Goal: Transaction & Acquisition: Subscribe to service/newsletter

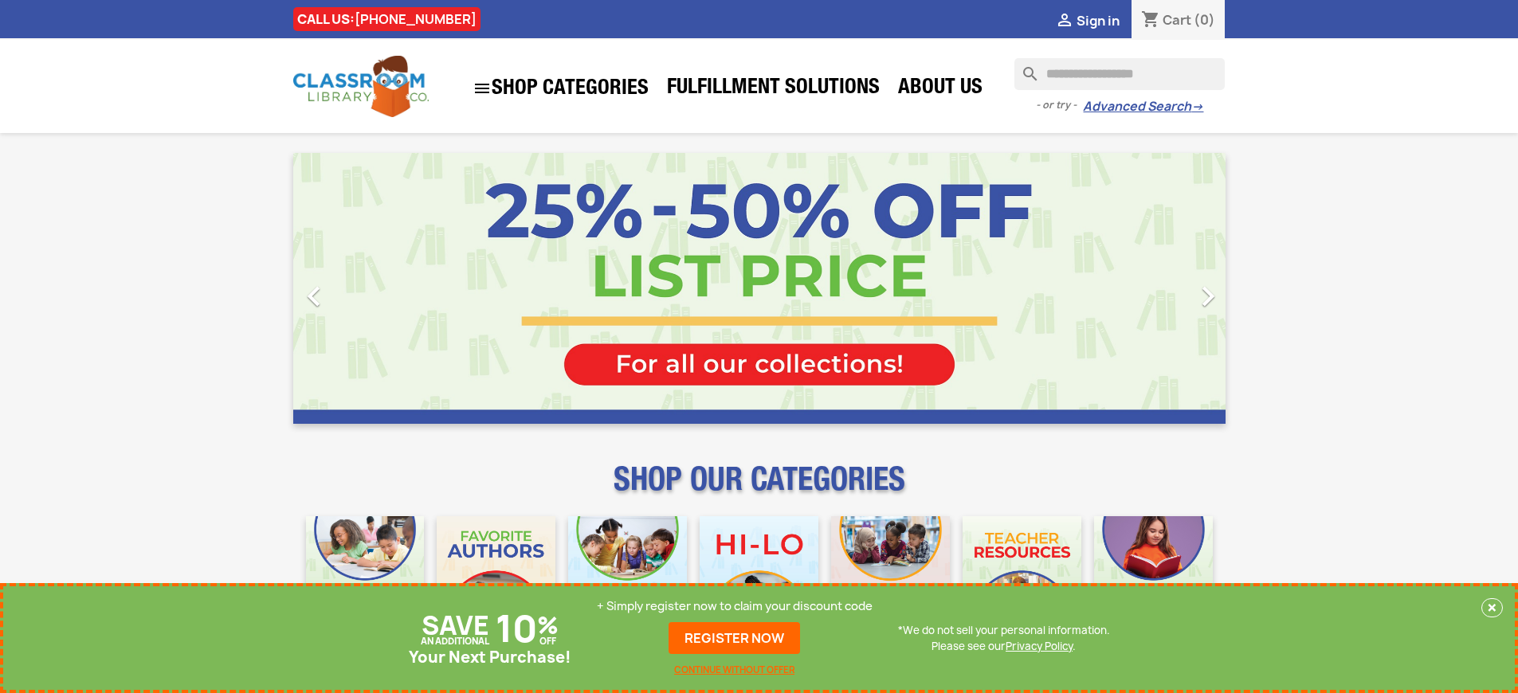
click at [735, 607] on p "+ Simply register now to claim your discount code" at bounding box center [735, 607] width 276 height 16
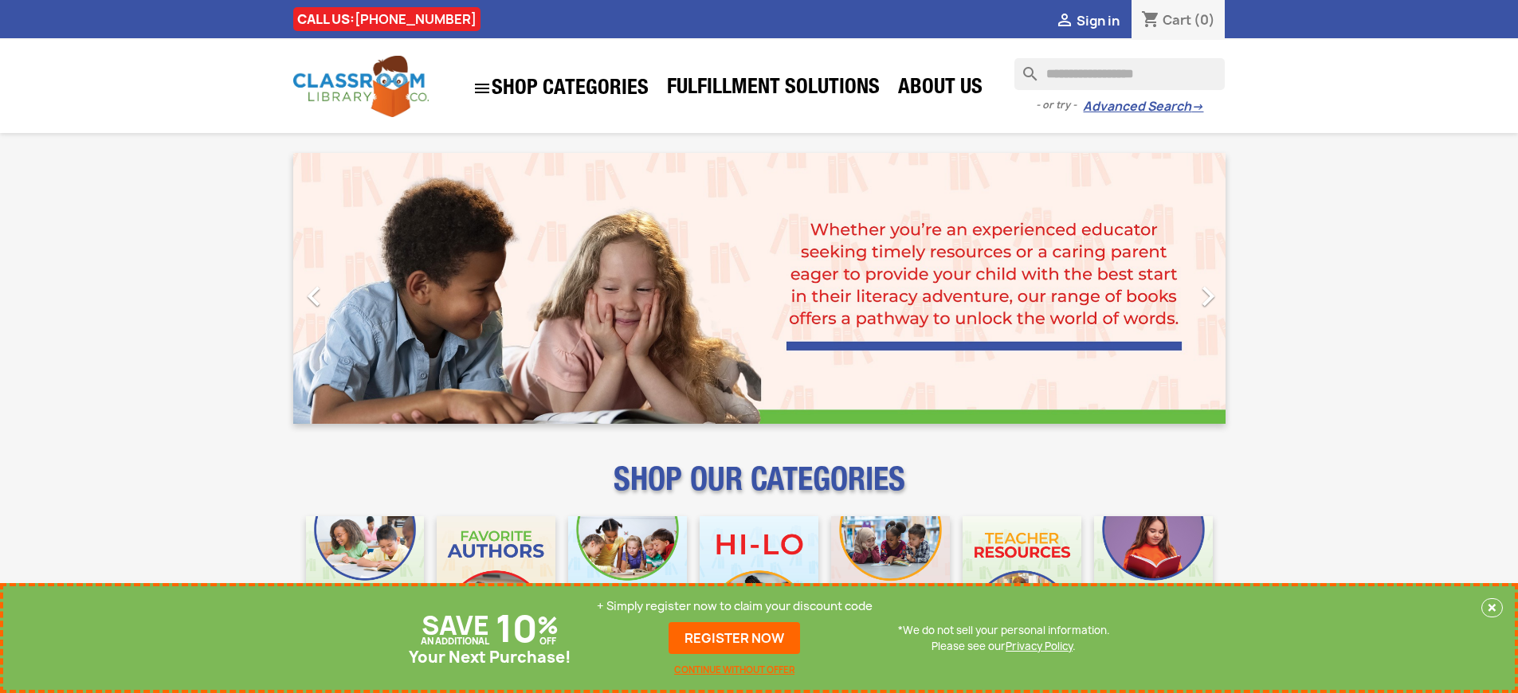
click at [735, 607] on p "+ Simply register now to claim your discount code" at bounding box center [735, 607] width 276 height 16
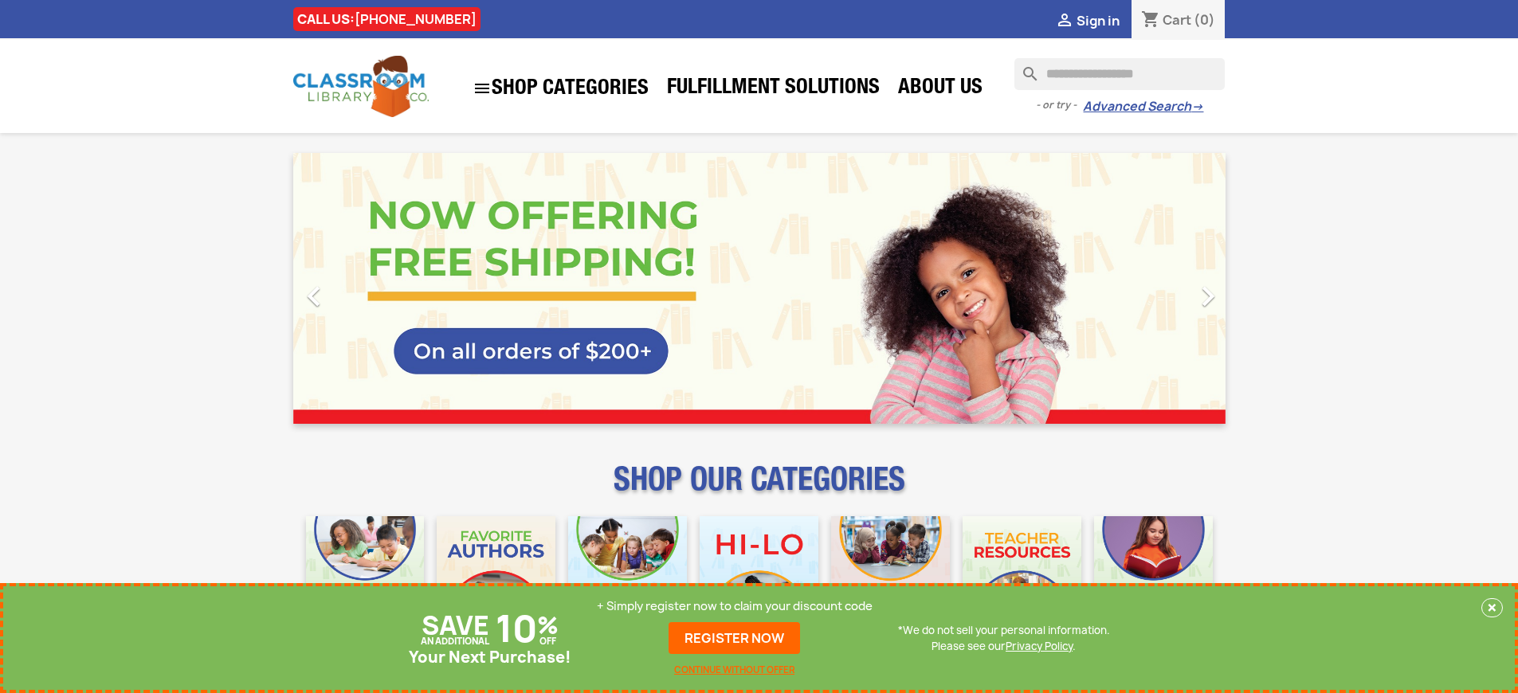
click at [735, 607] on p "+ Simply register now to claim your discount code" at bounding box center [735, 607] width 276 height 16
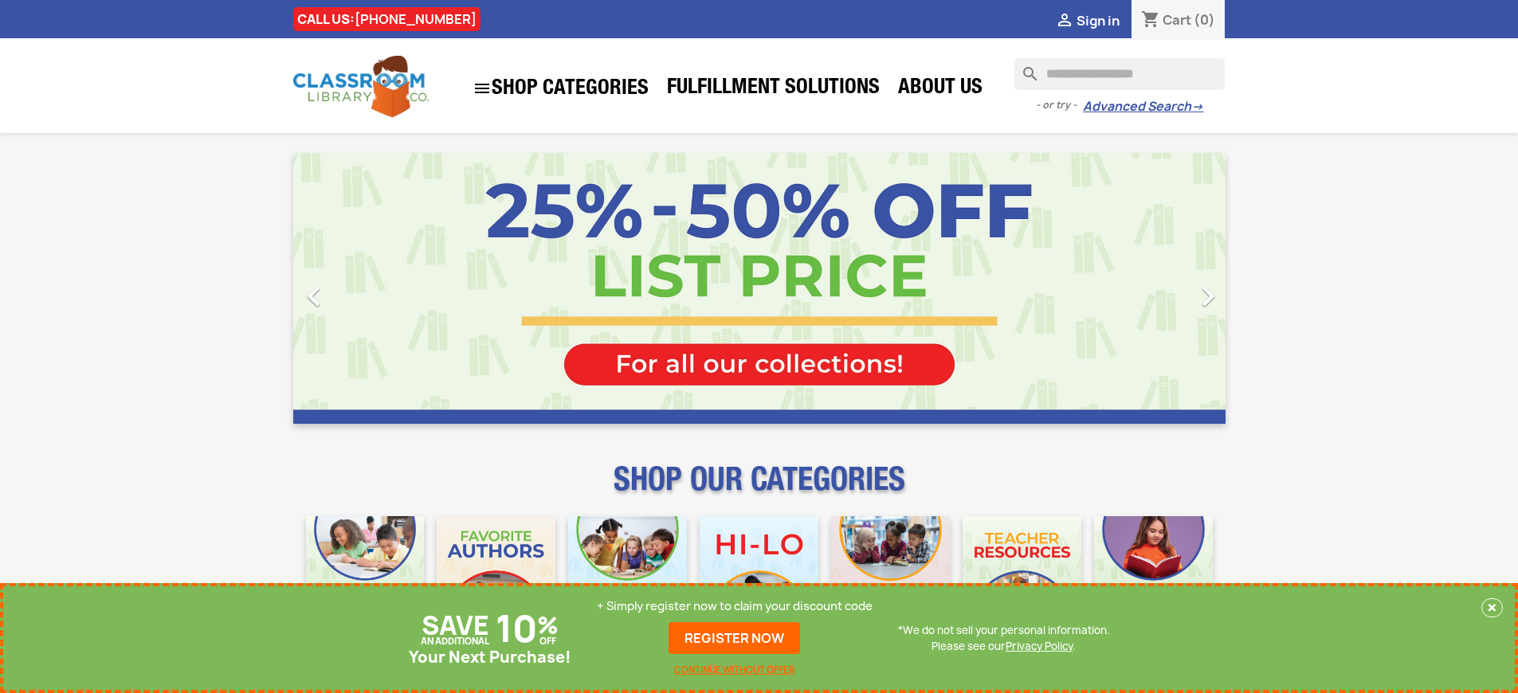
click at [735, 607] on p "+ Simply register now to claim your discount code" at bounding box center [735, 607] width 276 height 16
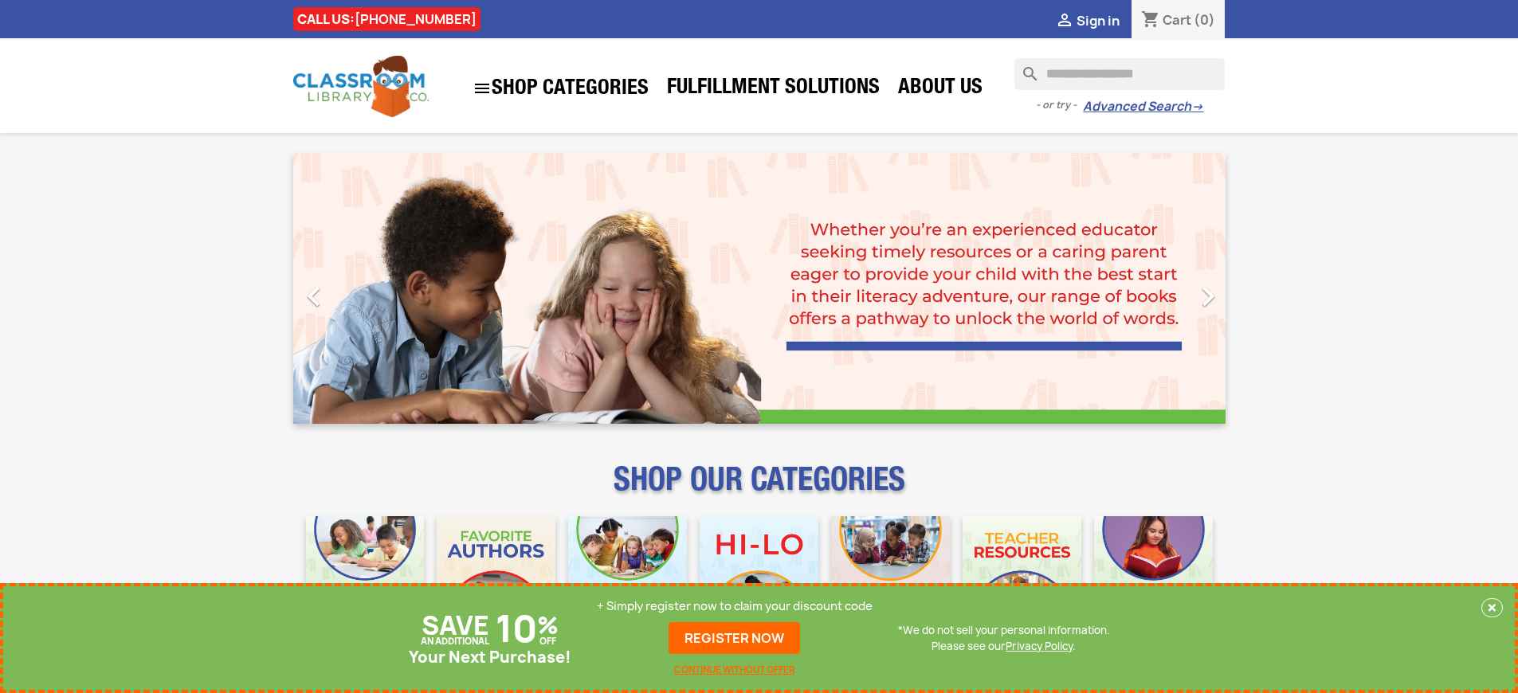
click at [735, 607] on p "+ Simply register now to claim your discount code" at bounding box center [735, 607] width 276 height 16
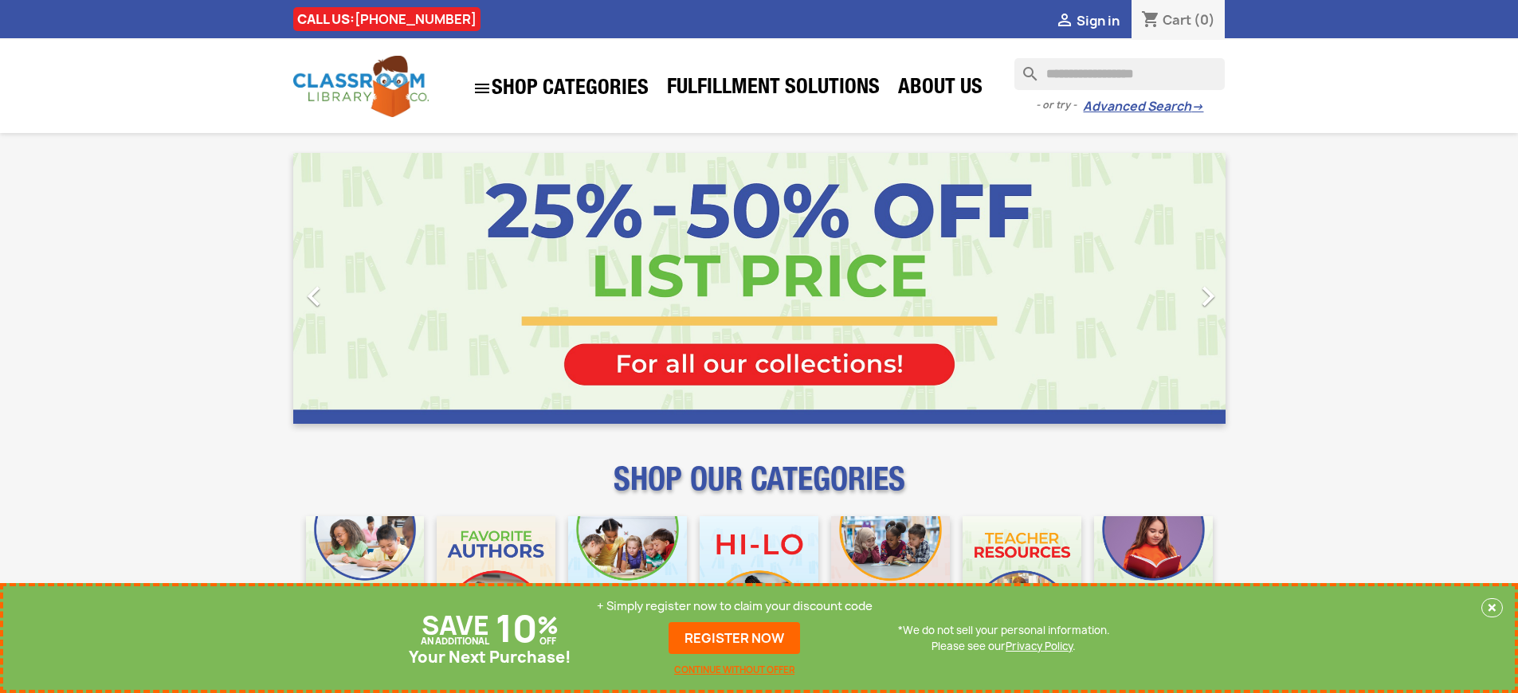
click at [735, 607] on p "+ Simply register now to claim your discount code" at bounding box center [735, 607] width 276 height 16
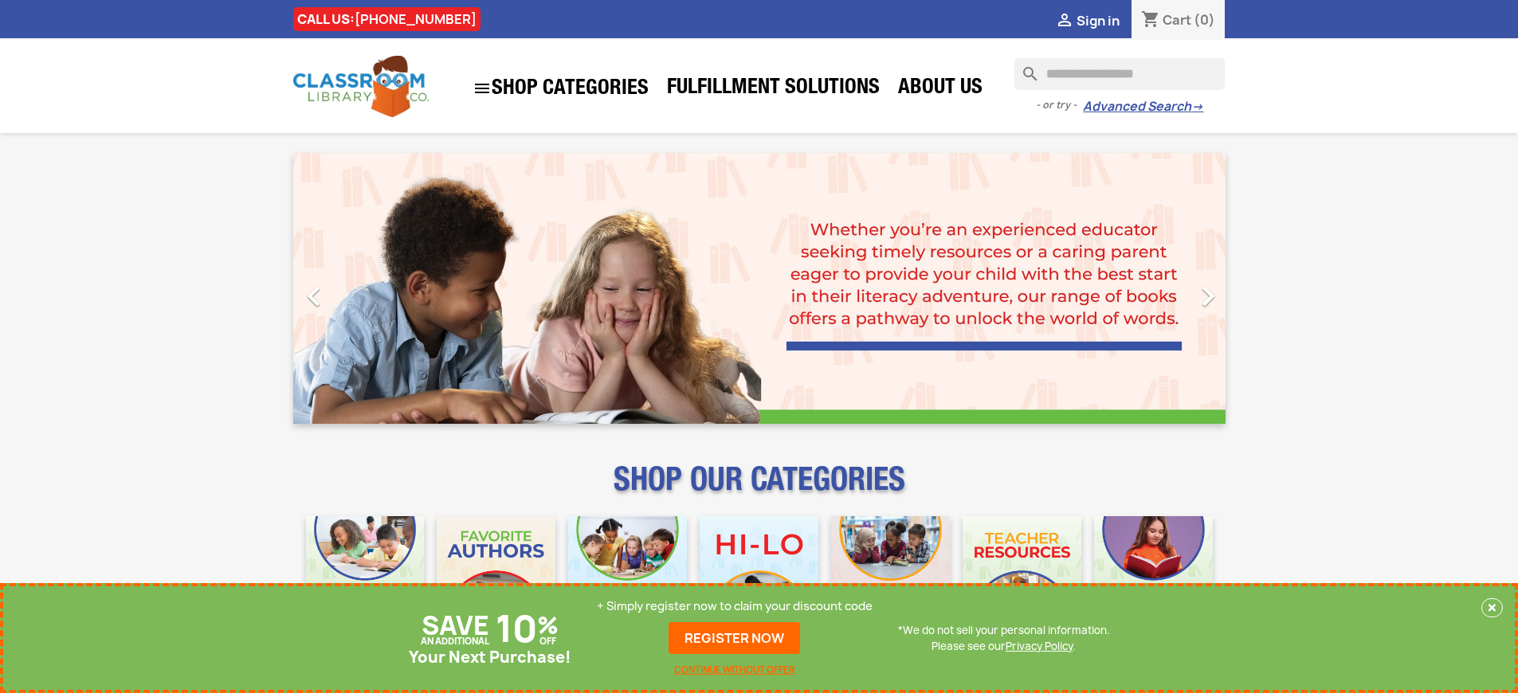
click at [735, 607] on p "+ Simply register now to claim your discount code" at bounding box center [735, 607] width 276 height 16
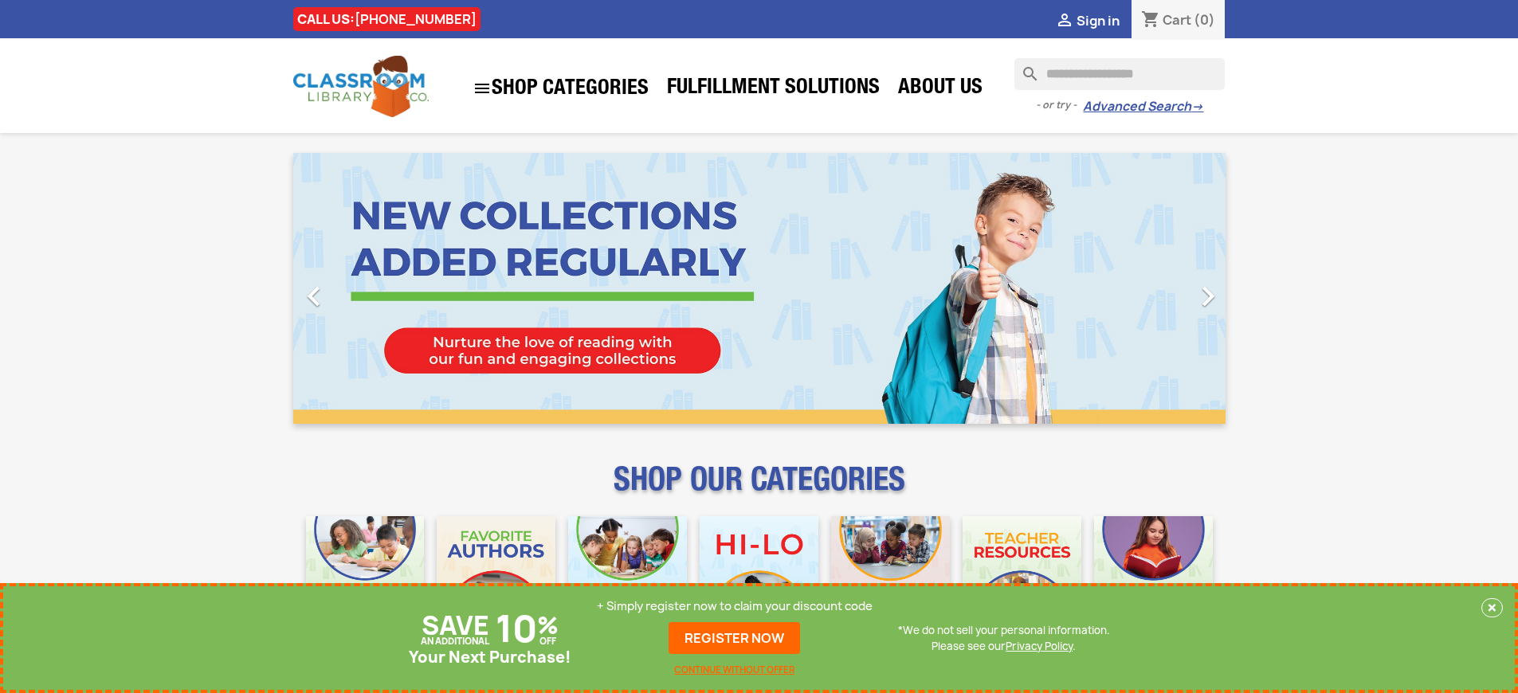
click at [735, 607] on p "+ Simply register now to claim your discount code" at bounding box center [735, 607] width 276 height 16
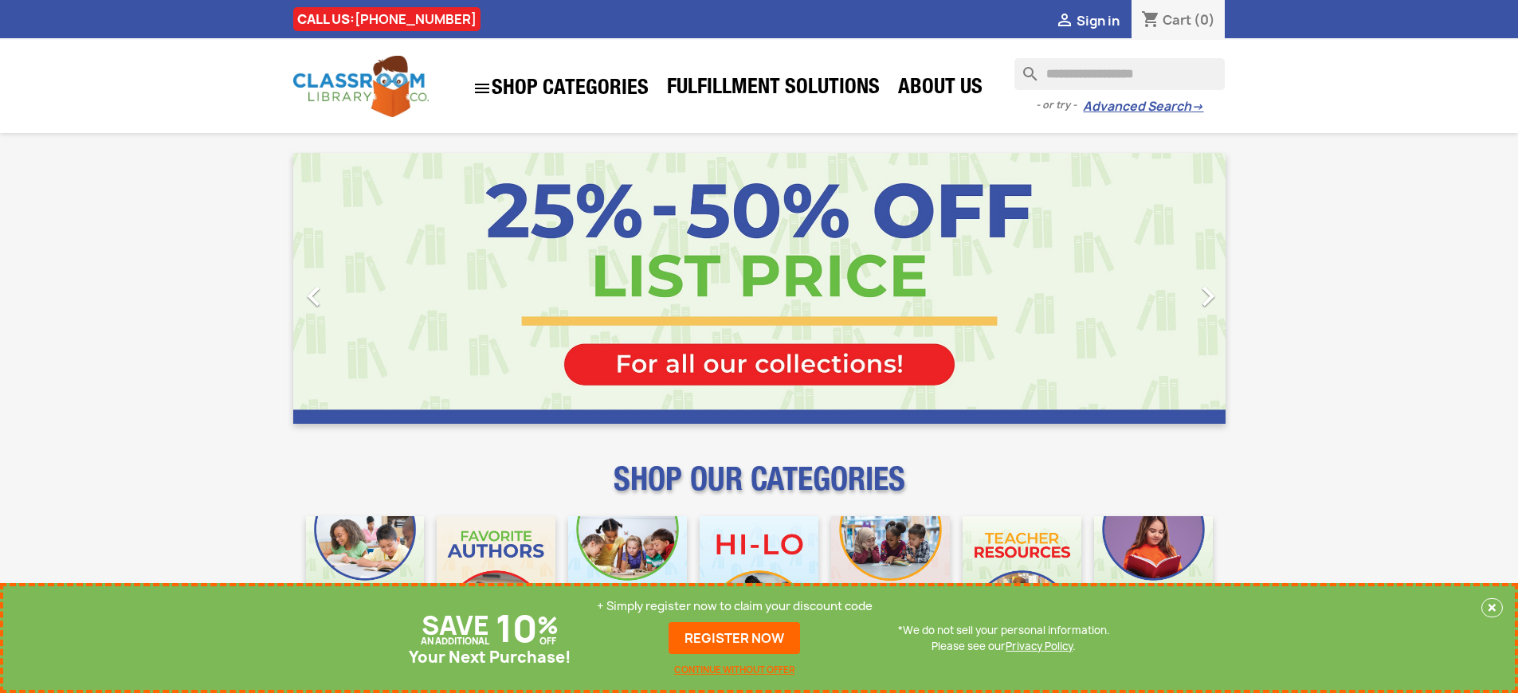
click at [735, 607] on p "+ Simply register now to claim your discount code" at bounding box center [735, 607] width 276 height 16
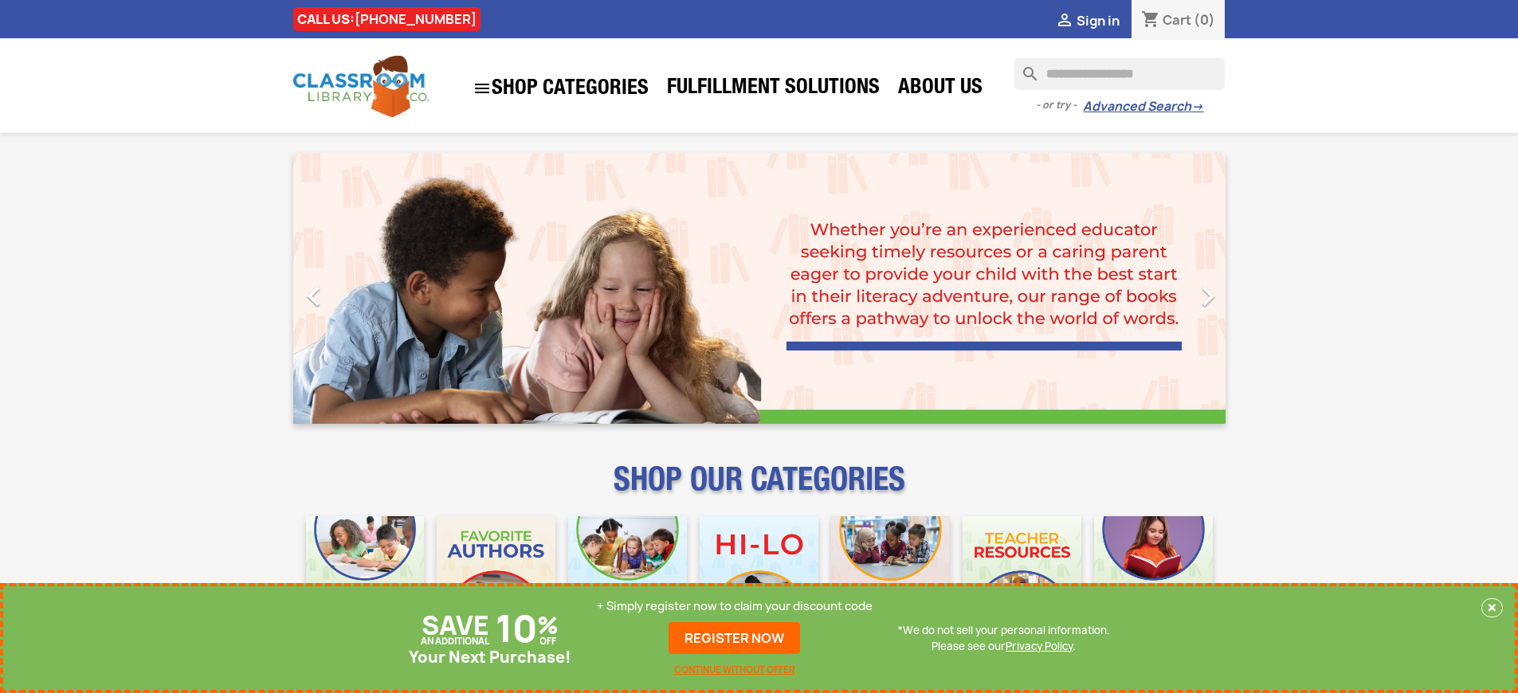
click at [735, 607] on p "+ Simply register now to claim your discount code" at bounding box center [735, 607] width 276 height 16
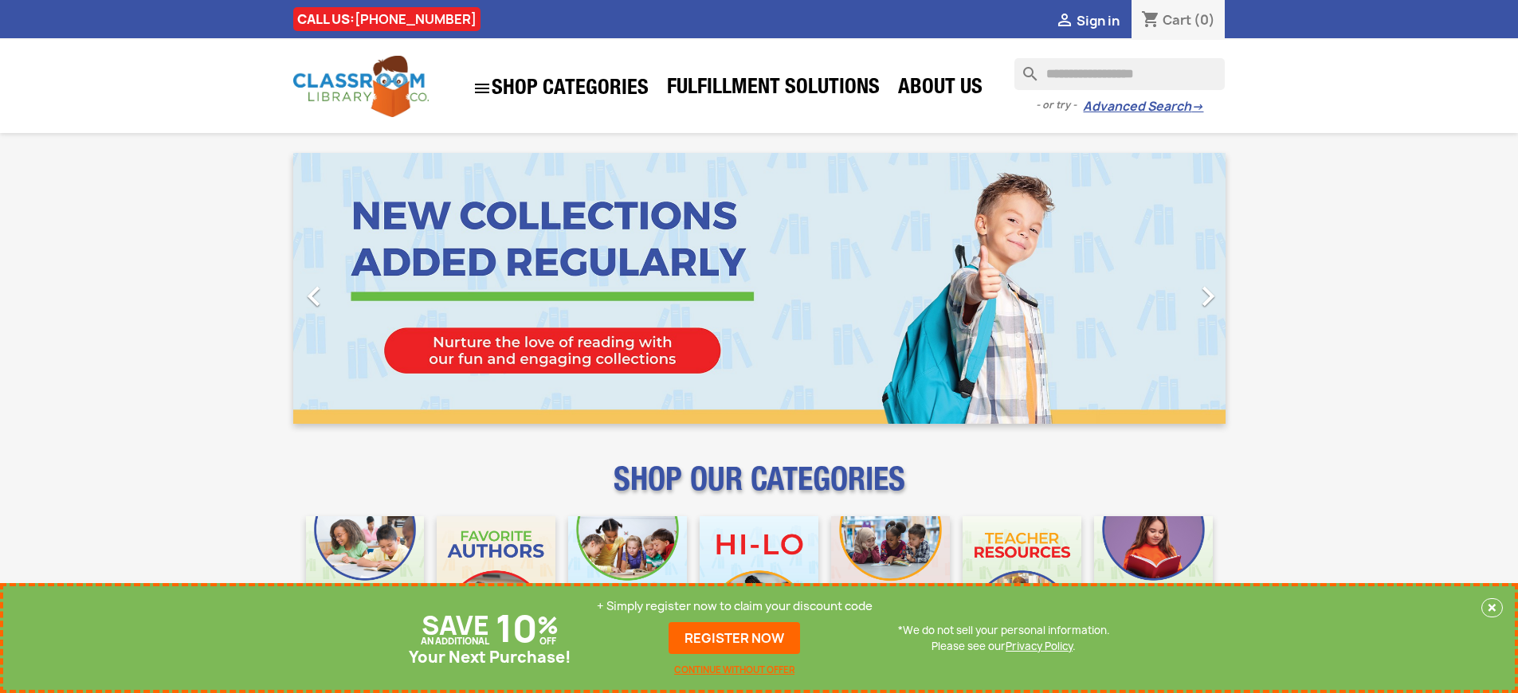
click at [735, 607] on p "+ Simply register now to claim your discount code" at bounding box center [735, 607] width 276 height 16
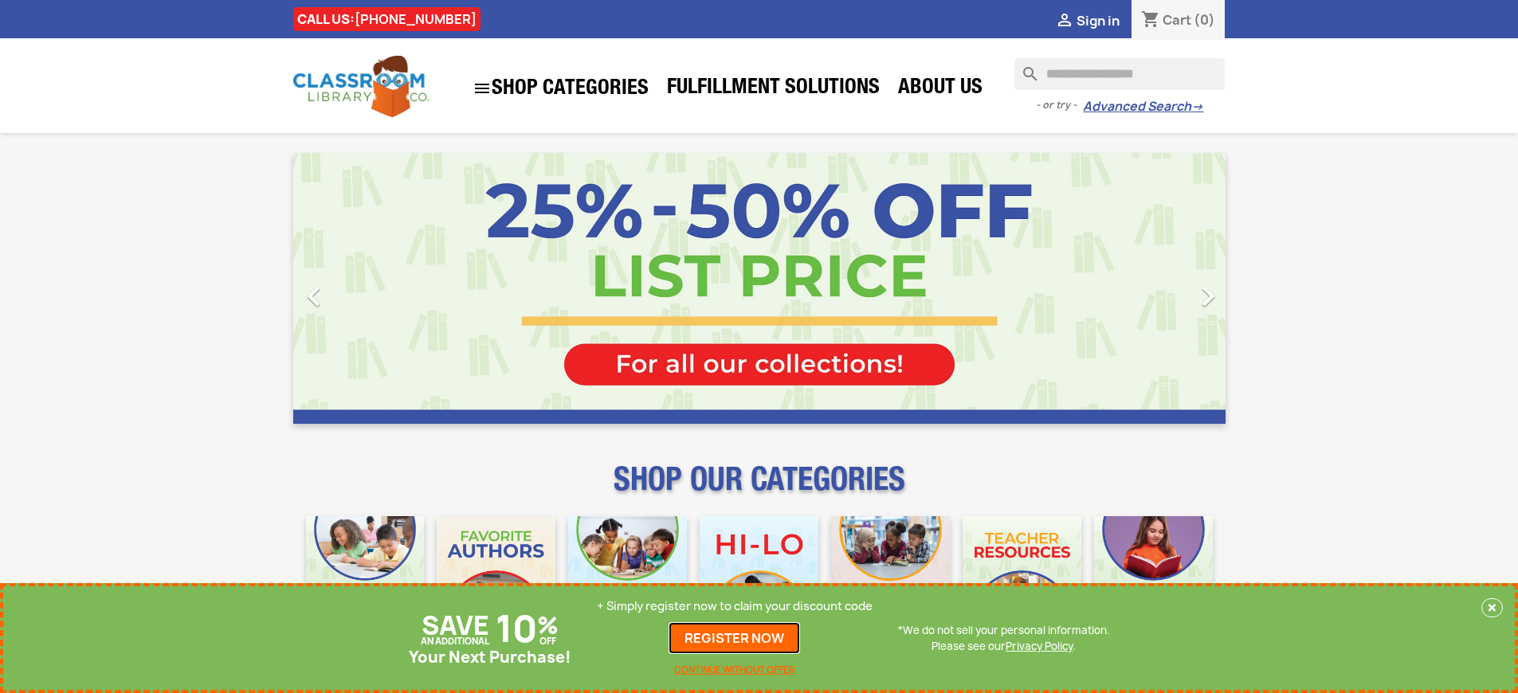
click at [735, 638] on link "REGISTER NOW" at bounding box center [735, 638] width 132 height 32
click at [735, 607] on p "+ Simply register now to claim your discount code" at bounding box center [735, 607] width 276 height 16
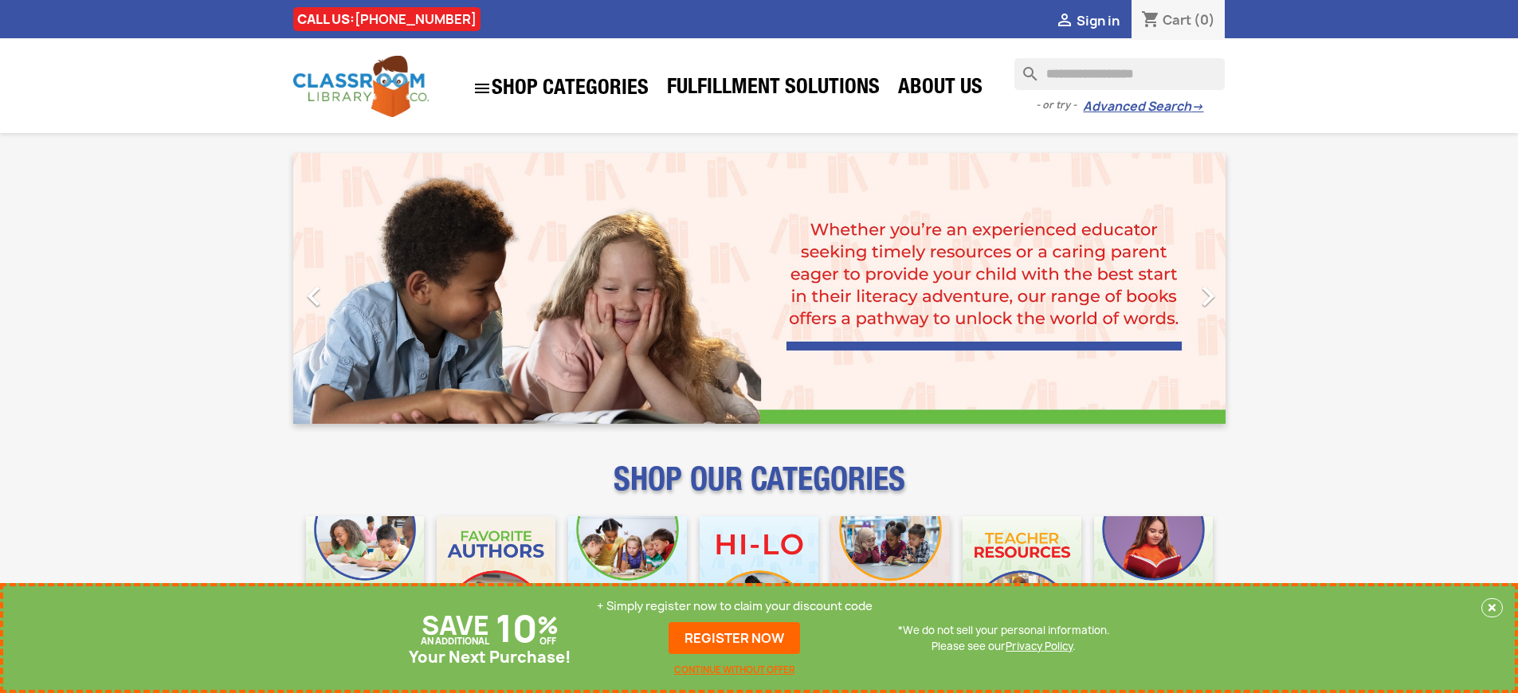
click at [735, 607] on p "+ Simply register now to claim your discount code" at bounding box center [735, 607] width 276 height 16
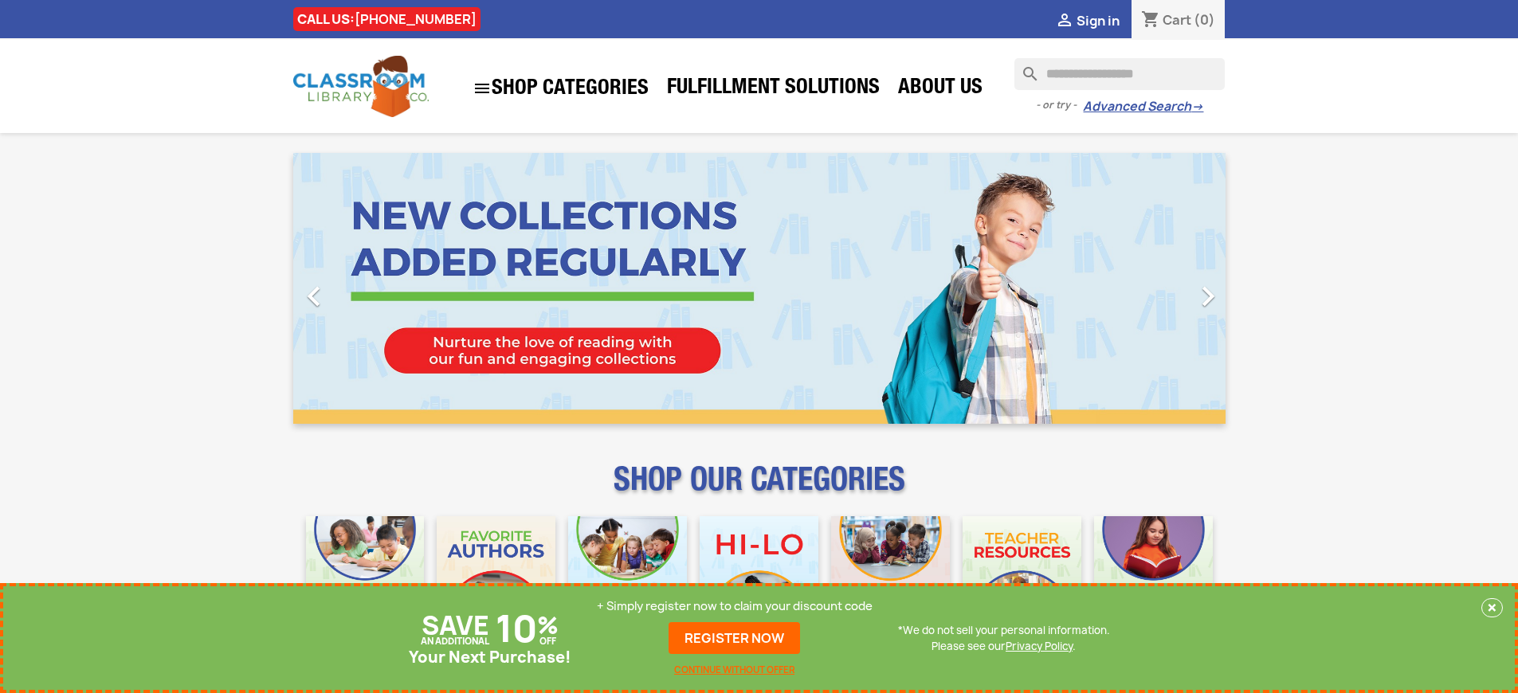
click at [735, 607] on p "+ Simply register now to claim your discount code" at bounding box center [735, 607] width 276 height 16
click at [735, 638] on link "REGISTER NOW" at bounding box center [735, 638] width 132 height 32
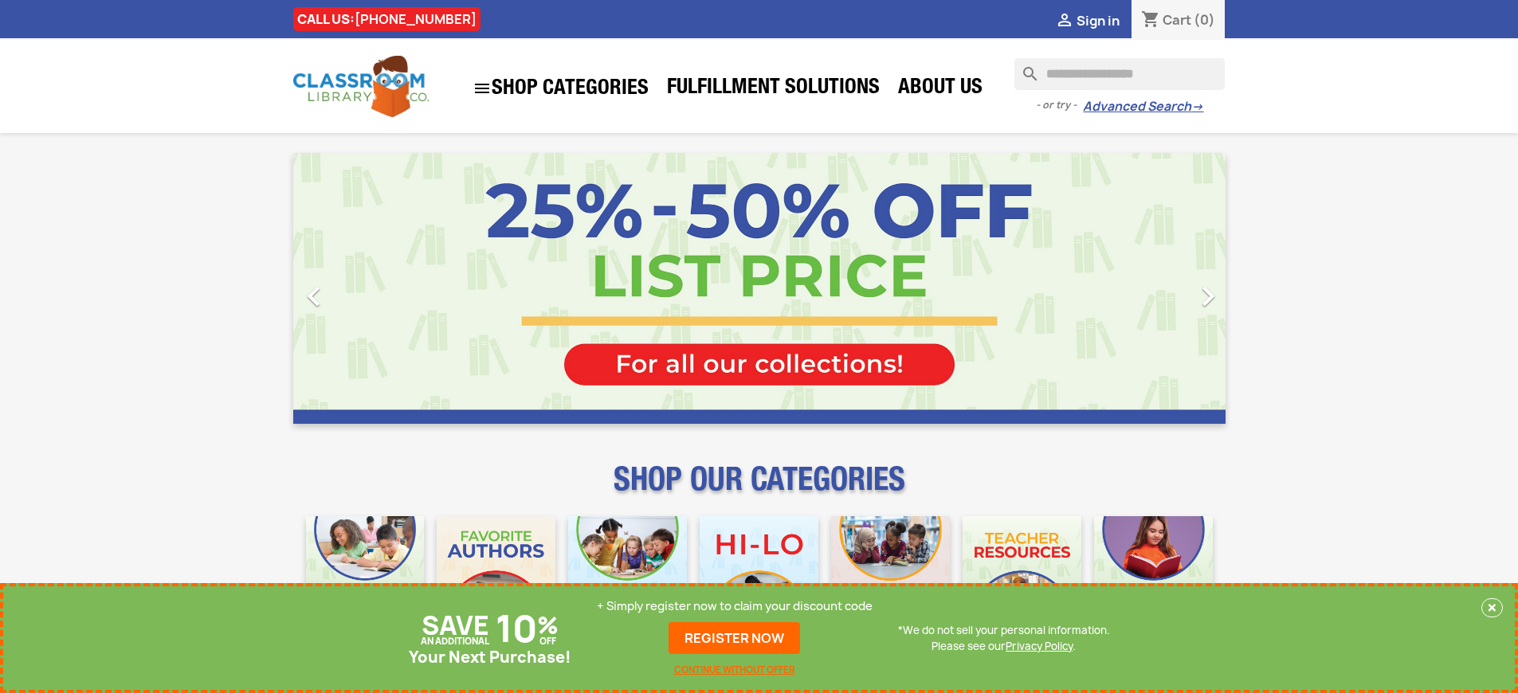
click at [735, 607] on p "+ Simply register now to claim your discount code" at bounding box center [735, 607] width 276 height 16
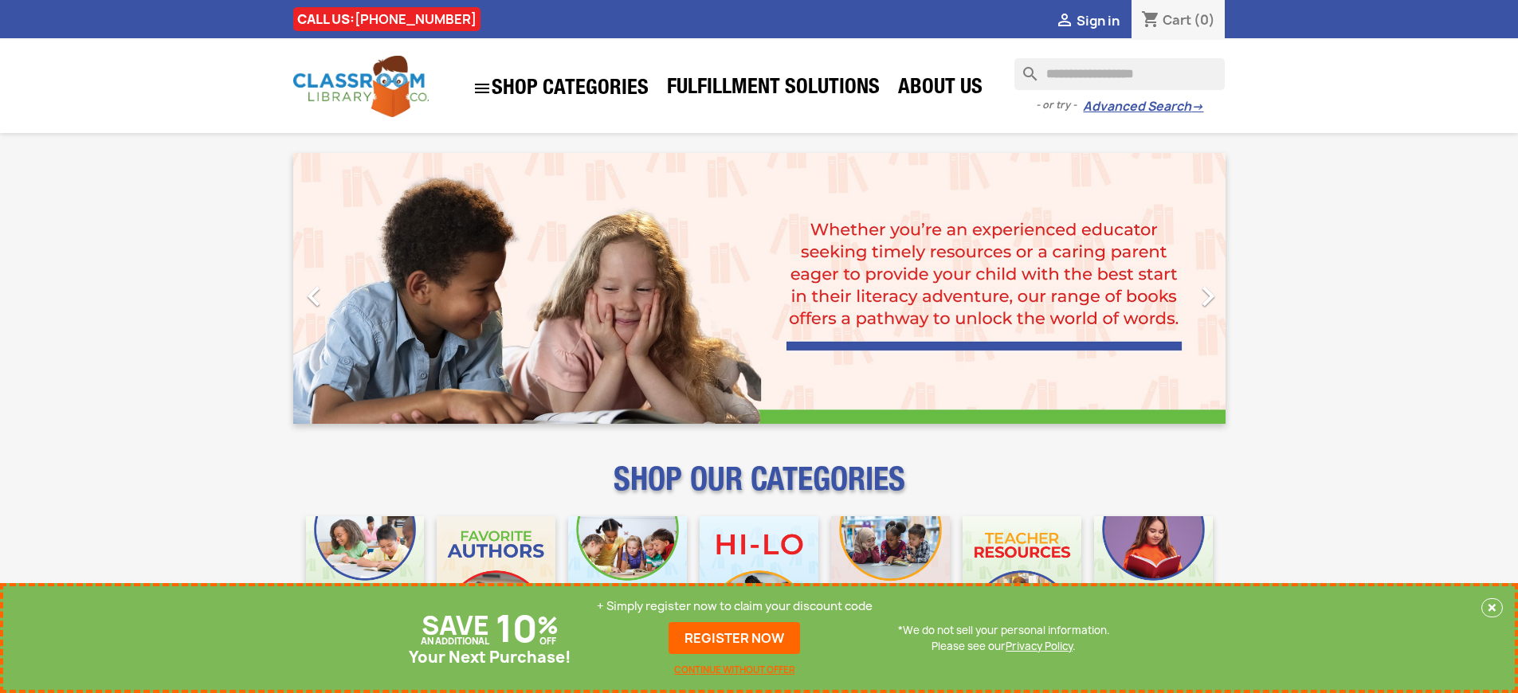
click at [735, 607] on p "+ Simply register now to claim your discount code" at bounding box center [735, 607] width 276 height 16
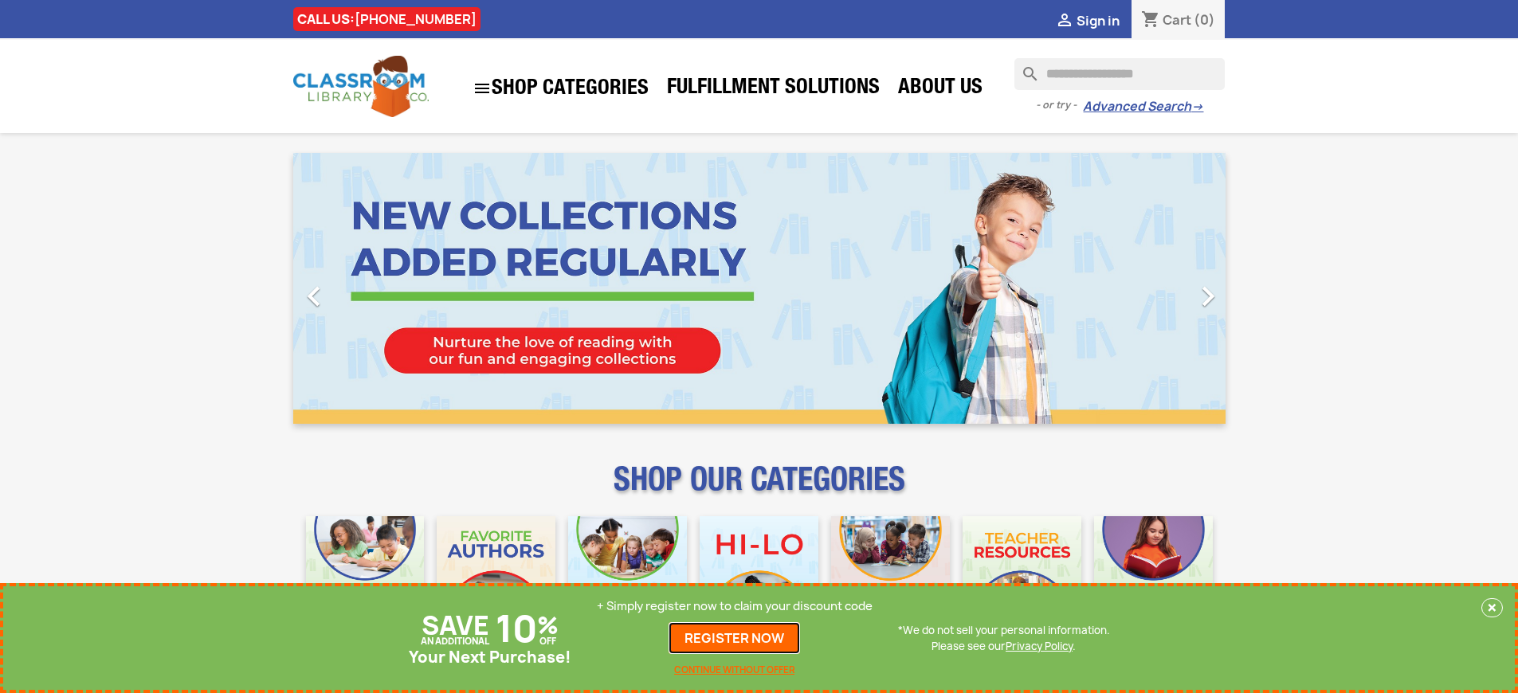
click at [735, 638] on link "REGISTER NOW" at bounding box center [735, 638] width 132 height 32
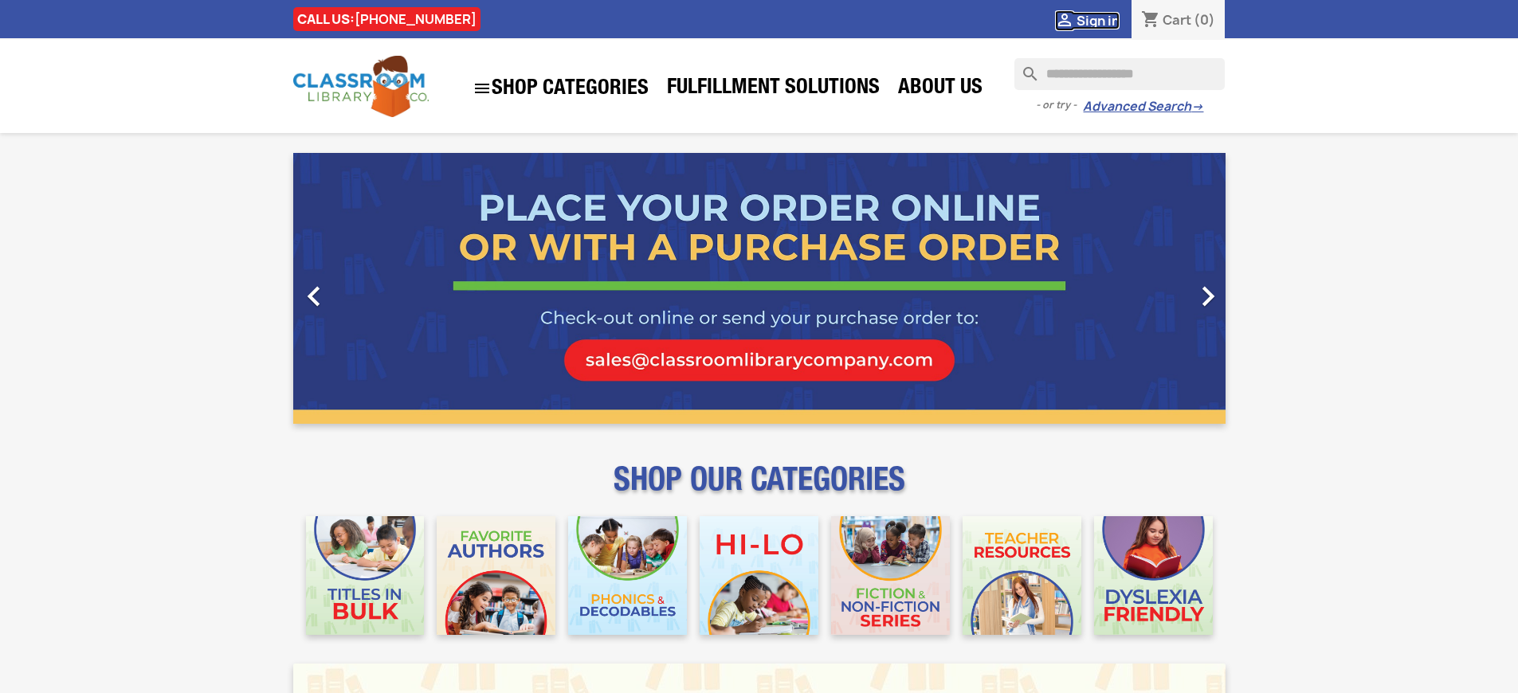
click at [1097, 20] on span "Sign in" at bounding box center [1098, 21] width 43 height 18
